Goal: Navigation & Orientation: Find specific page/section

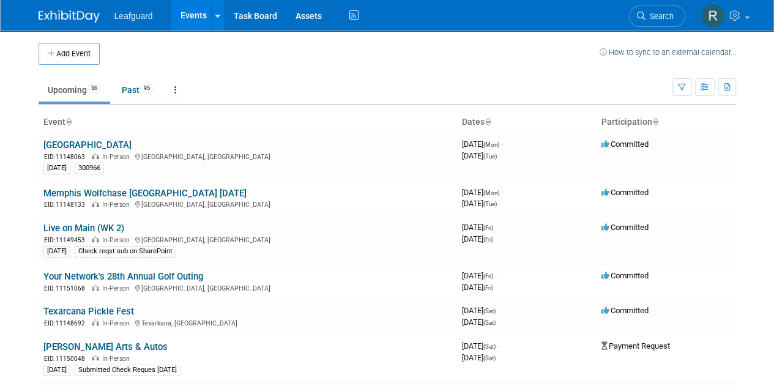
click at [81, 10] on link at bounding box center [77, 11] width 76 height 10
click at [130, 18] on span "Leafguard" at bounding box center [133, 16] width 39 height 10
click at [125, 18] on span "Leafguard" at bounding box center [133, 16] width 39 height 10
click at [245, 14] on link "Task Board" at bounding box center [255, 15] width 62 height 31
click at [130, 87] on link "Past 95" at bounding box center [138, 89] width 50 height 23
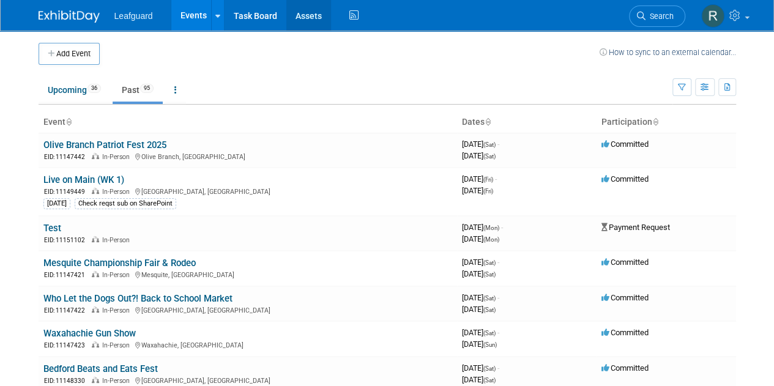
click at [314, 19] on link "Assets" at bounding box center [308, 15] width 45 height 31
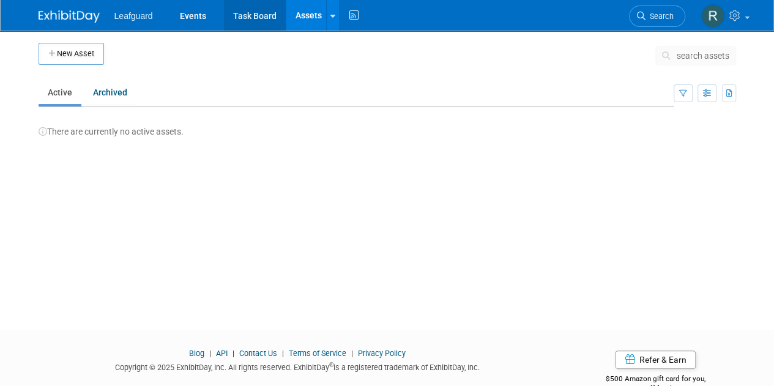
click at [267, 20] on link "Task Board" at bounding box center [255, 15] width 62 height 31
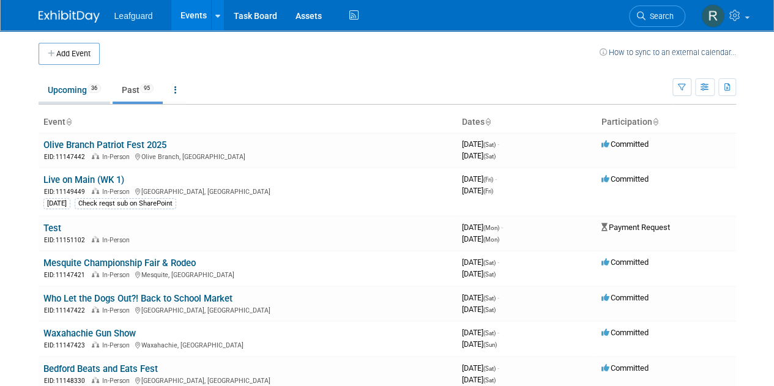
click at [77, 88] on link "Upcoming 36" at bounding box center [75, 89] width 72 height 23
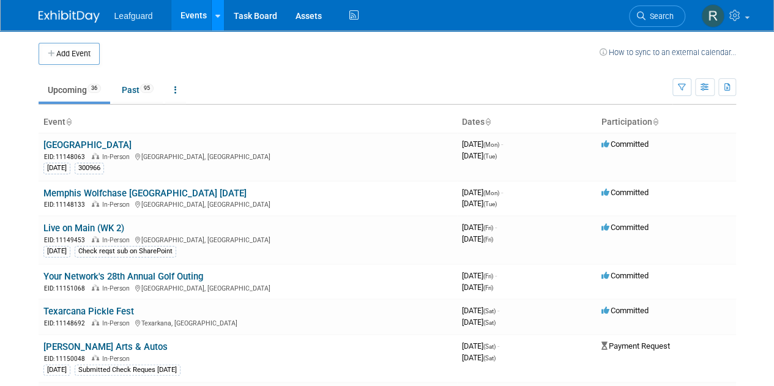
click at [215, 19] on div at bounding box center [217, 15] width 5 height 12
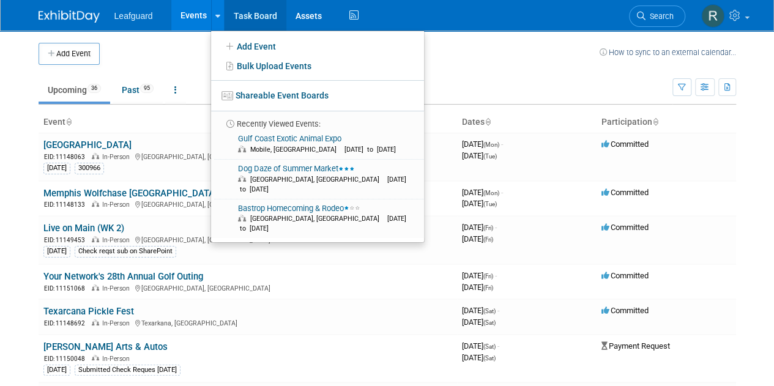
click at [261, 14] on link "Task Board" at bounding box center [255, 15] width 62 height 31
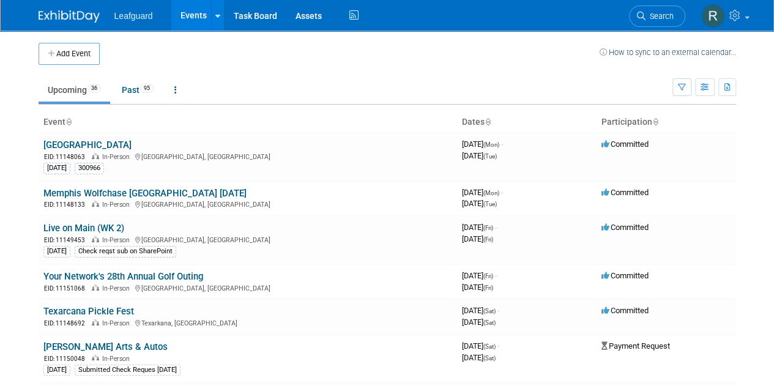
click at [630, 50] on link "How to sync to an external calendar..." at bounding box center [667, 52] width 136 height 9
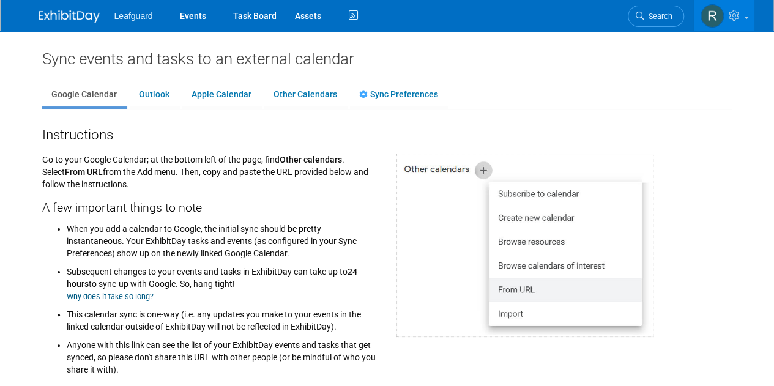
click at [119, 18] on span "Leafguard" at bounding box center [133, 16] width 39 height 10
click at [187, 18] on link "Events" at bounding box center [193, 15] width 45 height 31
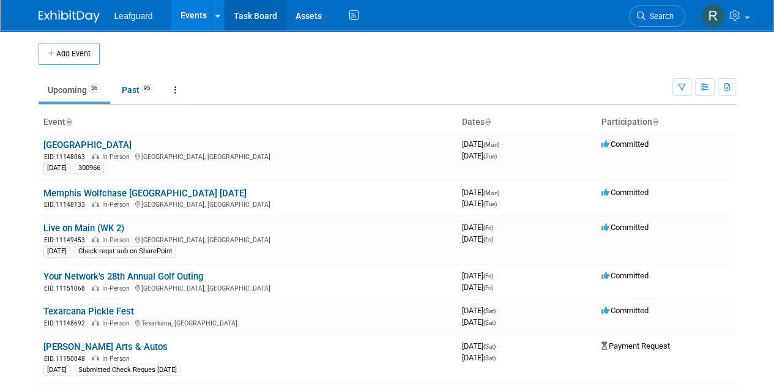
click at [251, 15] on link "Task Board" at bounding box center [255, 15] width 62 height 31
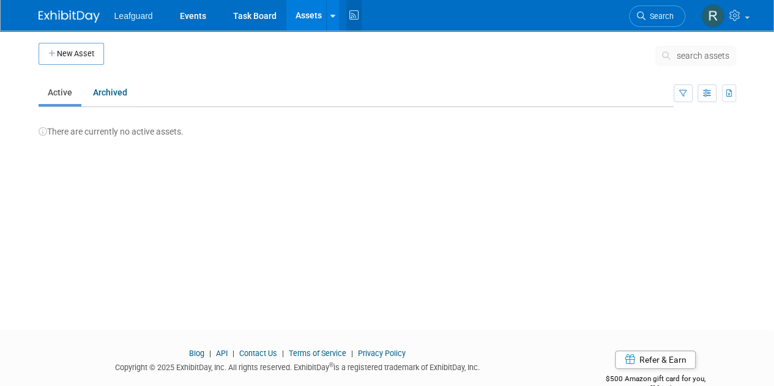
click at [353, 15] on icon at bounding box center [353, 15] width 15 height 19
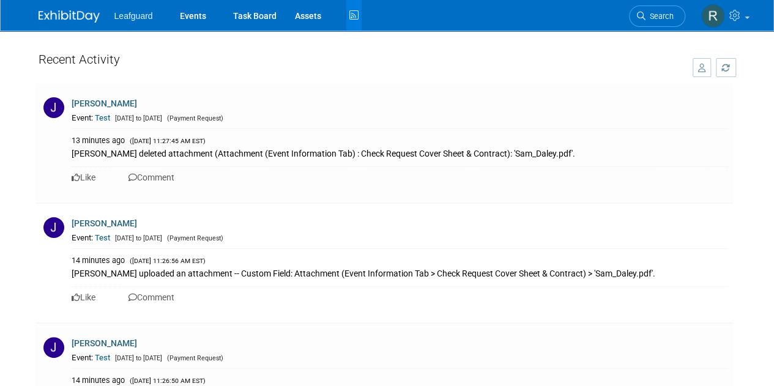
click at [75, 17] on img at bounding box center [69, 16] width 61 height 12
